Goal: Information Seeking & Learning: Understand process/instructions

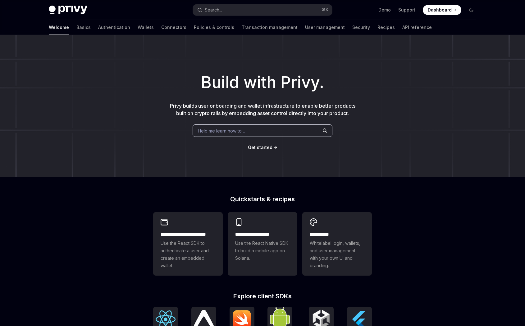
click at [229, 130] on span "Help me learn how to…" at bounding box center [221, 130] width 47 height 7
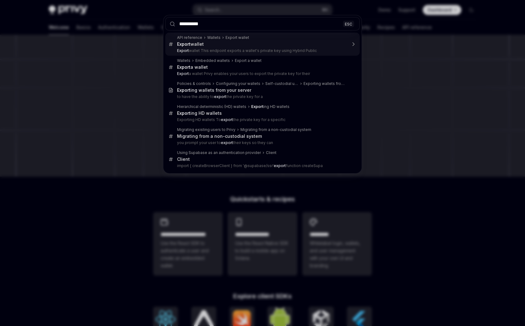
type input "**********"
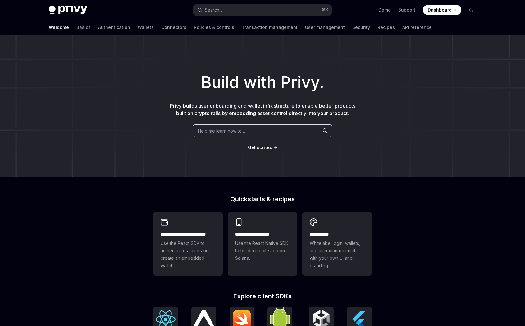
type textarea "*"
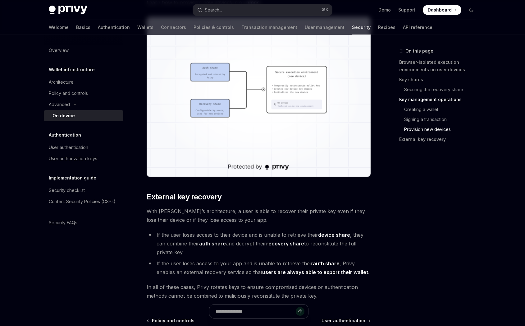
scroll to position [1591, 0]
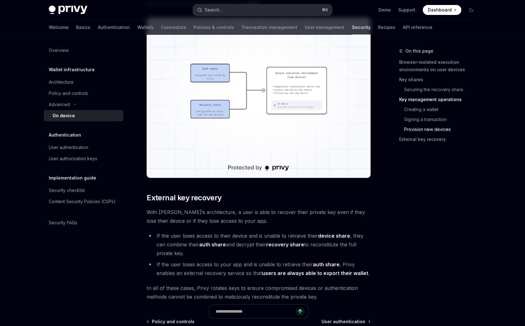
click at [223, 10] on button "Search... ⌘ K" at bounding box center [262, 9] width 139 height 11
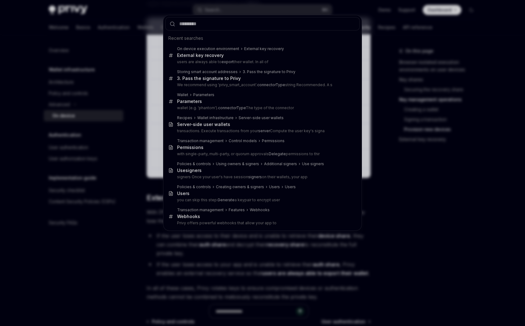
click at [100, 256] on div "Recent searches On device execution environment External key recovery External …" at bounding box center [262, 163] width 525 height 326
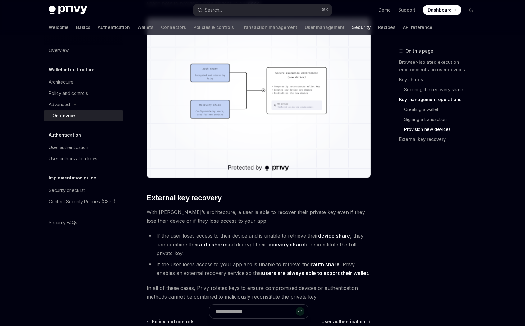
click at [220, 11] on div "Search..." at bounding box center [213, 9] width 17 height 7
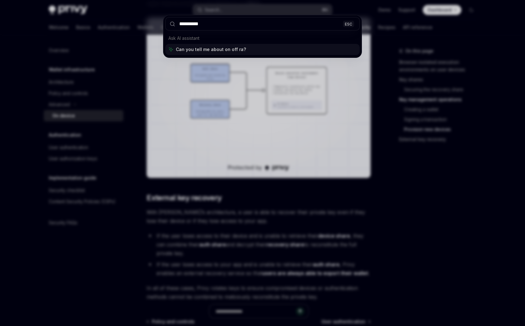
type input "**********"
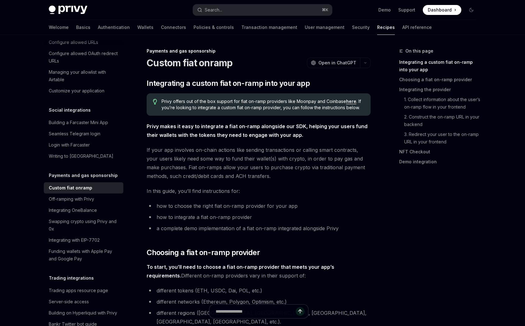
click at [351, 103] on link "here" at bounding box center [351, 102] width 10 height 6
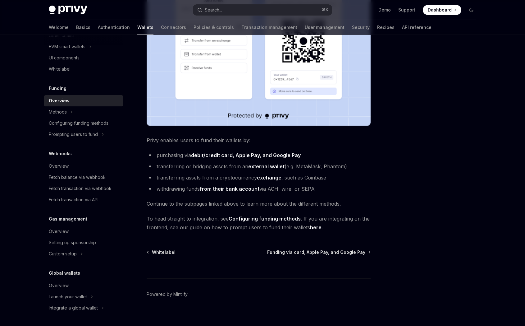
scroll to position [170, 0]
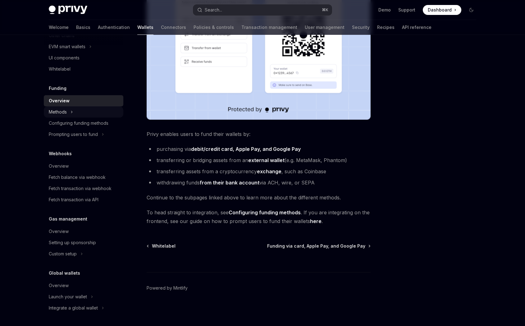
click at [69, 113] on button "Methods" at bounding box center [84, 111] width 80 height 11
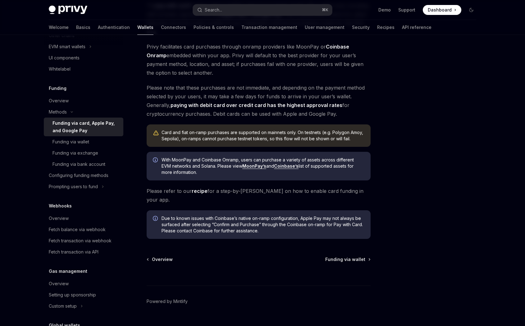
scroll to position [122, 0]
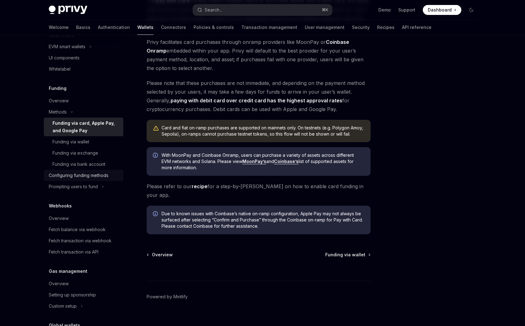
click at [104, 174] on div "Configuring funding methods" at bounding box center [79, 175] width 60 height 7
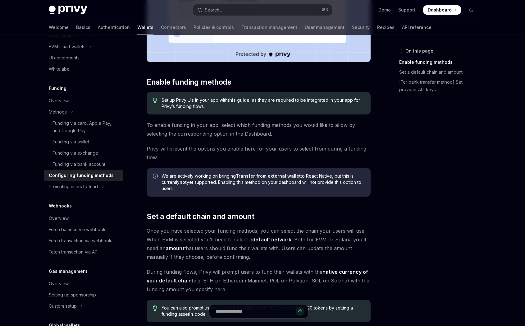
scroll to position [203, 0]
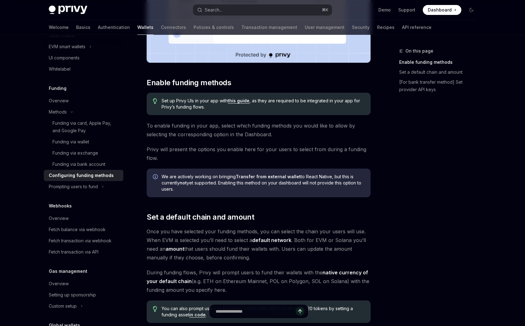
click at [240, 101] on link "this guide" at bounding box center [239, 101] width 22 height 6
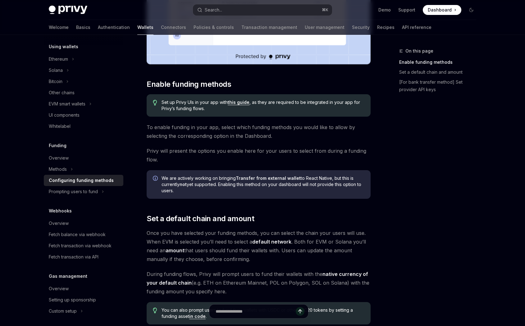
scroll to position [203, 0]
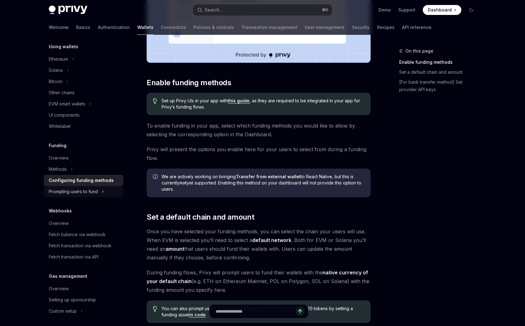
click at [97, 194] on div "Prompting users to fund" at bounding box center [73, 191] width 49 height 7
type textarea "*"
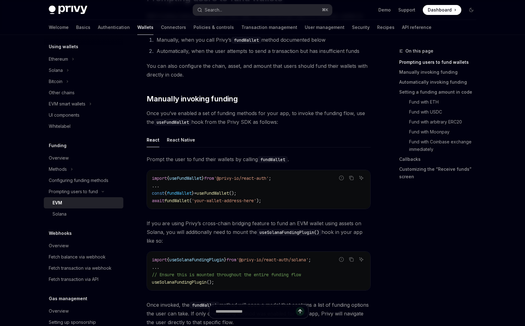
scroll to position [121, 0]
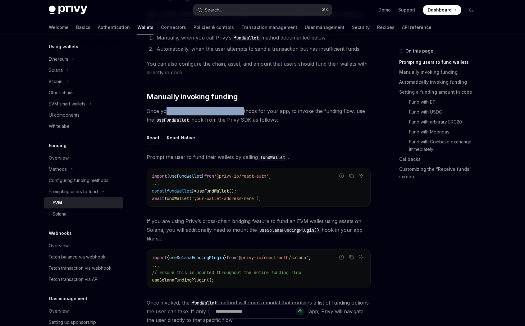
drag, startPoint x: 167, startPoint y: 112, endPoint x: 242, endPoint y: 113, distance: 74.6
click at [242, 113] on span "Once you’ve enabled a set of funding methods for your app, to invoke the fundin…" at bounding box center [259, 115] width 224 height 17
click at [226, 108] on span "Once you’ve enabled a set of funding methods for your app, to invoke the fundin…" at bounding box center [259, 115] width 224 height 17
drag, startPoint x: 183, startPoint y: 111, endPoint x: 322, endPoint y: 119, distance: 139.2
click at [322, 119] on span "Once you’ve enabled a set of funding methods for your app, to invoke the fundin…" at bounding box center [259, 115] width 224 height 17
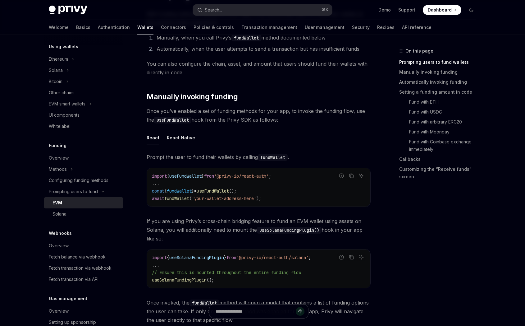
click at [299, 118] on span "Once you’ve enabled a set of funding methods for your app, to invoke the fundin…" at bounding box center [259, 115] width 224 height 17
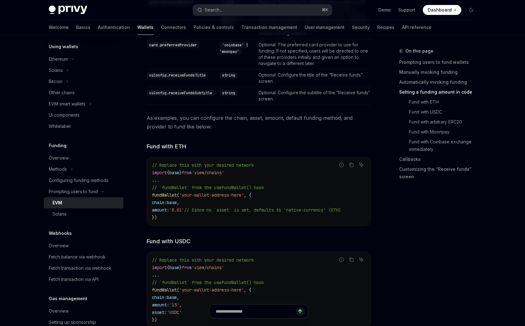
scroll to position [745, 0]
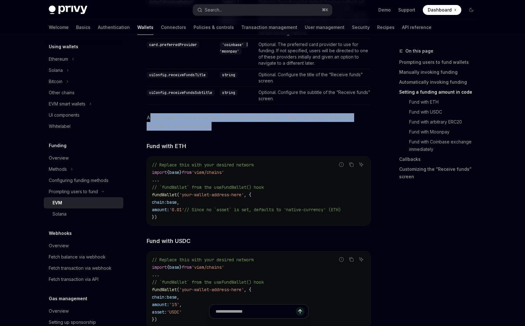
drag, startPoint x: 149, startPoint y: 117, endPoint x: 222, endPoint y: 123, distance: 73.3
click at [222, 123] on span "As examples, you can configure the chain, asset, amount, default funding method…" at bounding box center [259, 121] width 224 height 17
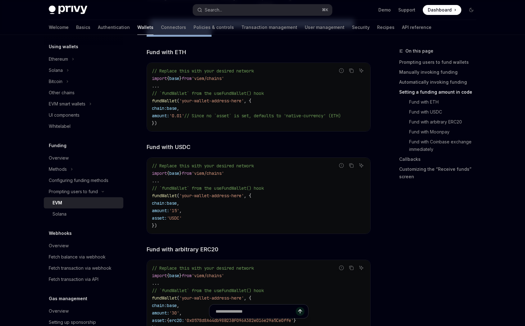
scroll to position [841, 0]
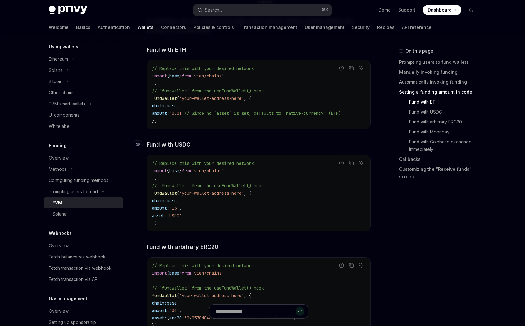
click at [223, 142] on h4 "​ Fund with USDC" at bounding box center [259, 144] width 224 height 8
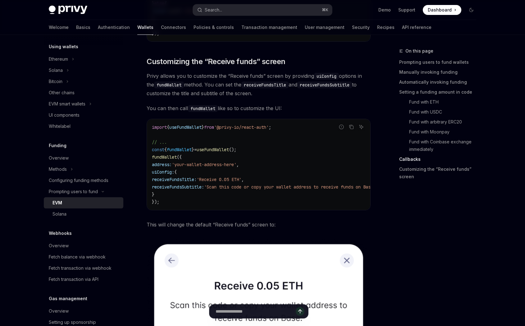
scroll to position [1627, 0]
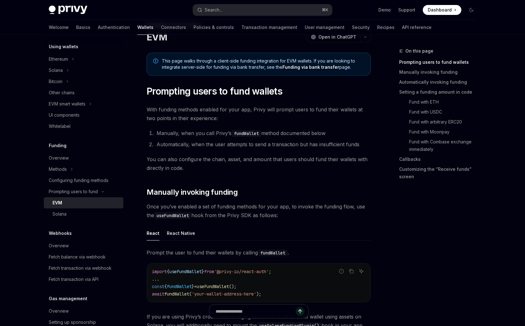
scroll to position [0, 0]
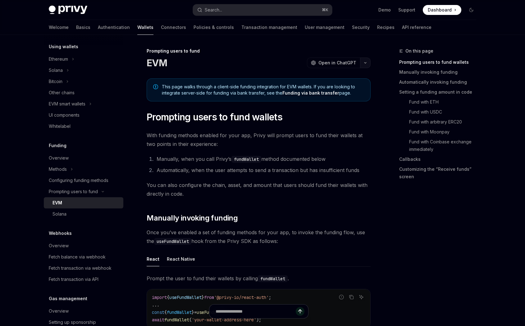
click at [365, 62] on icon "button" at bounding box center [365, 63] width 7 height 2
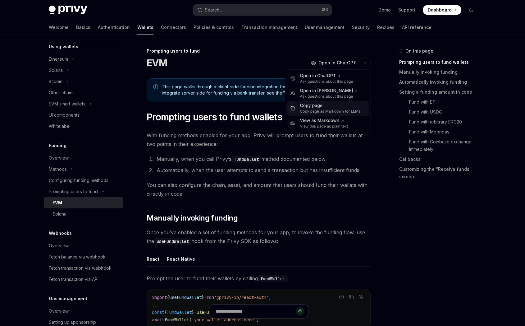
click at [324, 107] on div "Copy page" at bounding box center [330, 106] width 61 height 6
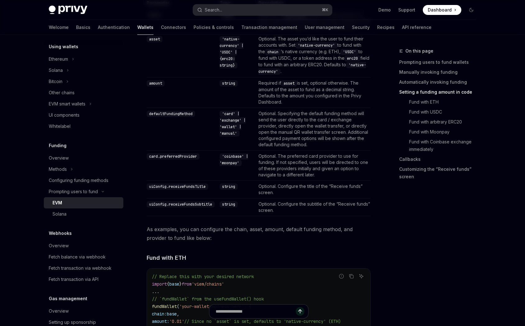
scroll to position [635, 0]
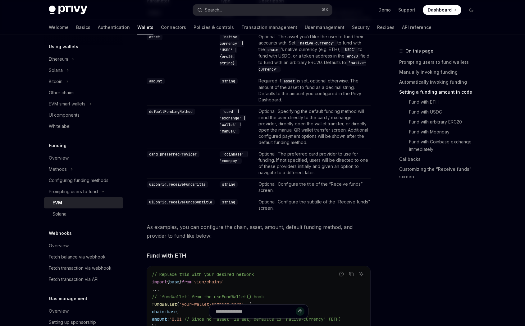
click at [182, 111] on code "defaultFundingMethod" at bounding box center [171, 111] width 48 height 6
copy code "defaultFundingMethod"
click at [216, 130] on td "defaultFundingMethod" at bounding box center [182, 126] width 71 height 43
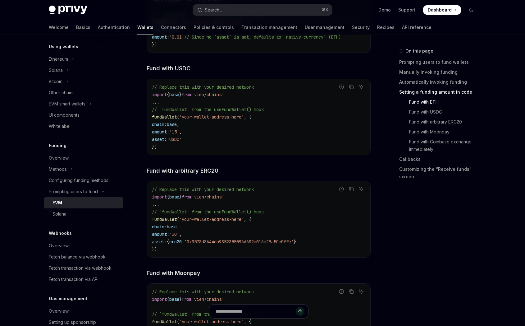
scroll to position [926, 0]
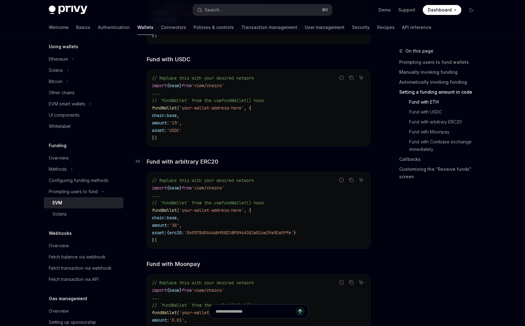
click at [262, 166] on h4 "​ Fund with arbitrary ERC20" at bounding box center [259, 161] width 224 height 8
click at [106, 183] on div "Configuring funding methods" at bounding box center [79, 180] width 60 height 7
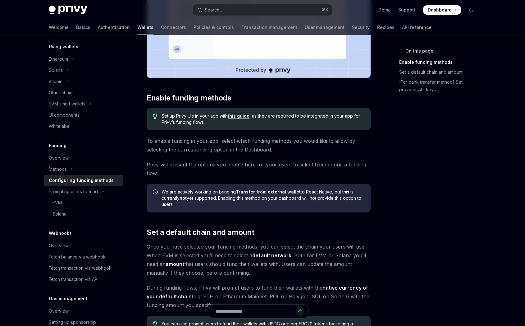
scroll to position [191, 0]
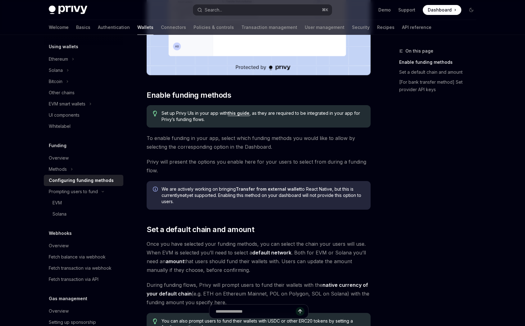
click at [244, 116] on link "this guide" at bounding box center [239, 113] width 22 height 6
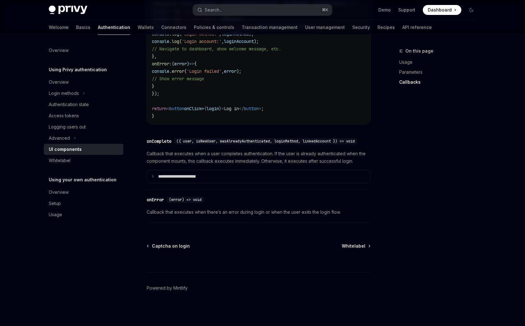
scroll to position [867, 0]
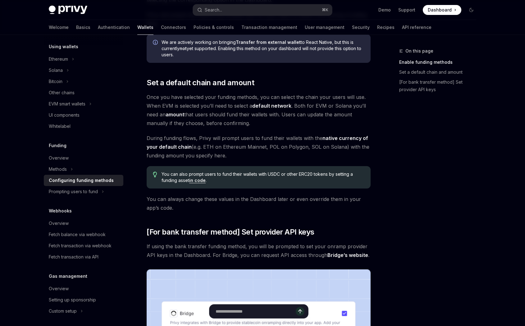
scroll to position [336, 0]
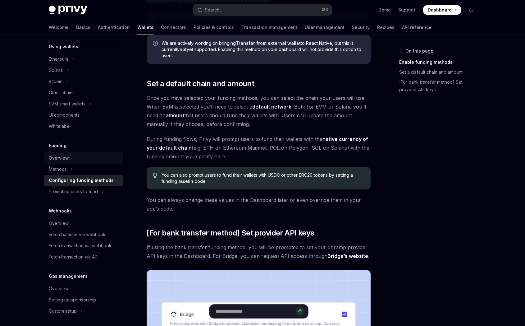
click at [73, 155] on div "Overview" at bounding box center [84, 157] width 71 height 7
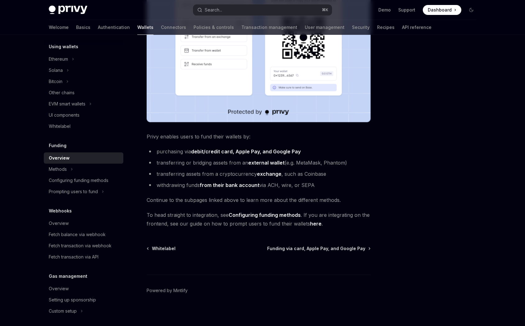
scroll to position [170, 0]
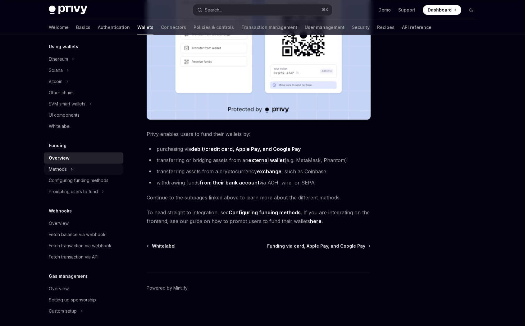
click at [66, 170] on div "Methods" at bounding box center [58, 168] width 18 height 7
type textarea "*"
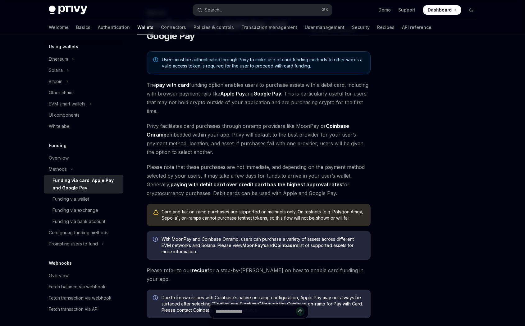
scroll to position [40, 0]
